Goal: Task Accomplishment & Management: Manage account settings

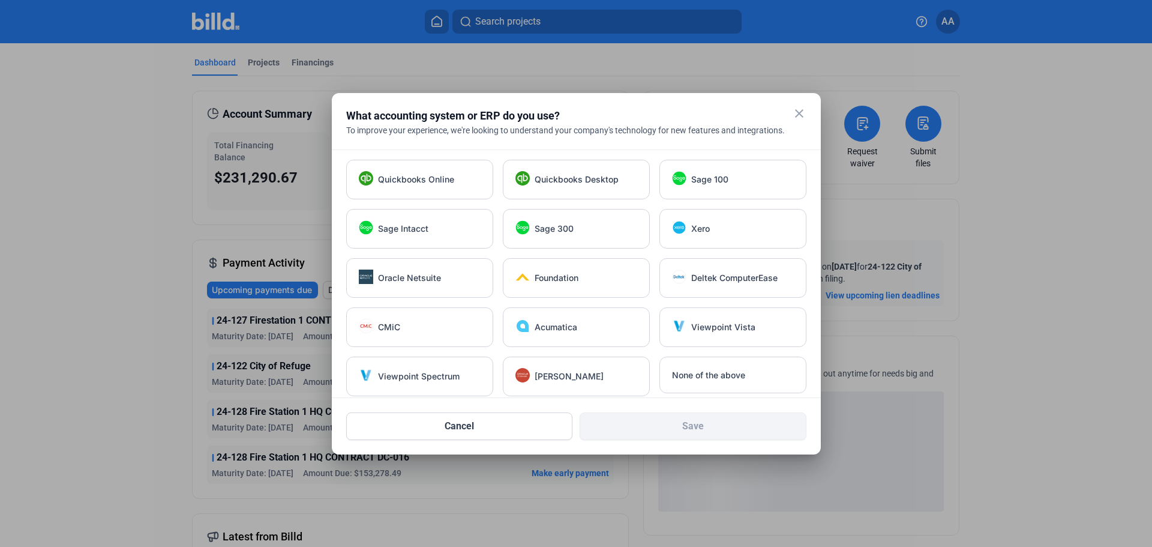
click at [798, 115] on mat-icon "close" at bounding box center [799, 113] width 14 height 14
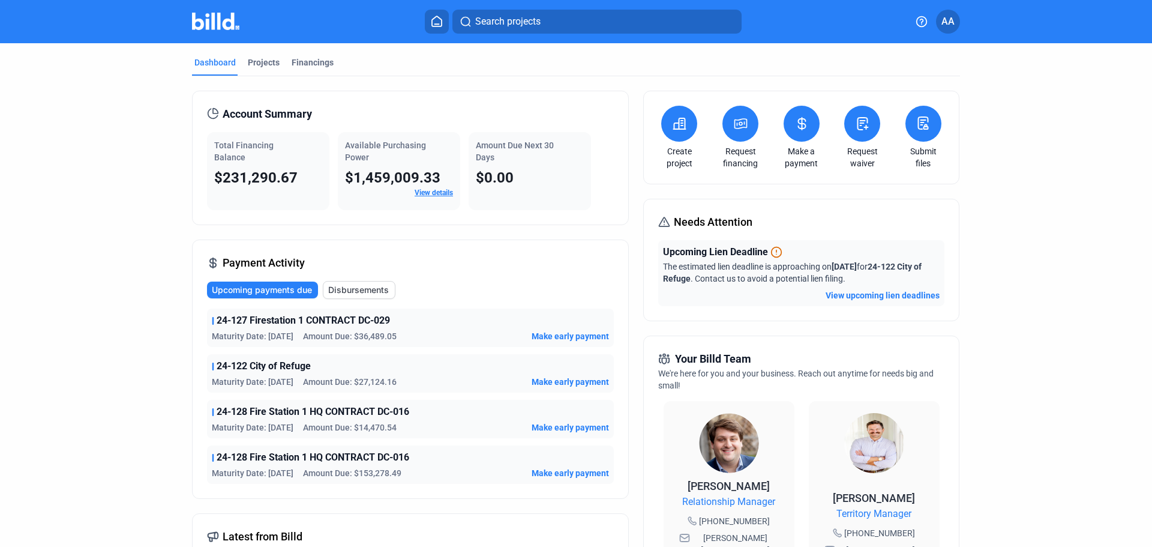
click at [880, 297] on button "View upcoming lien deadlines" at bounding box center [883, 295] width 114 height 12
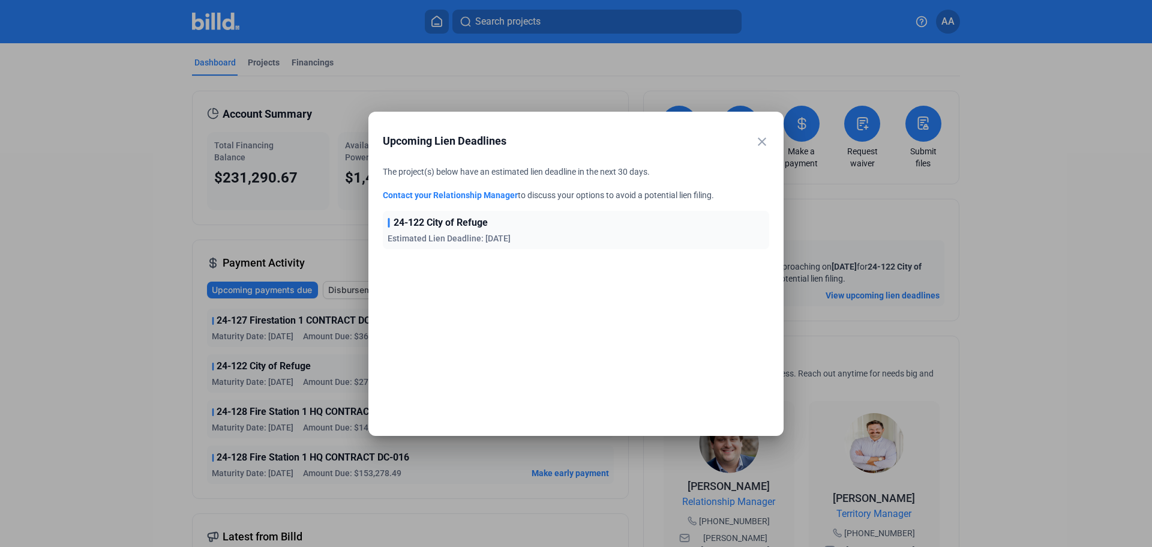
click at [764, 142] on mat-icon "close" at bounding box center [762, 141] width 14 height 14
